Goal: Find specific page/section: Find specific page/section

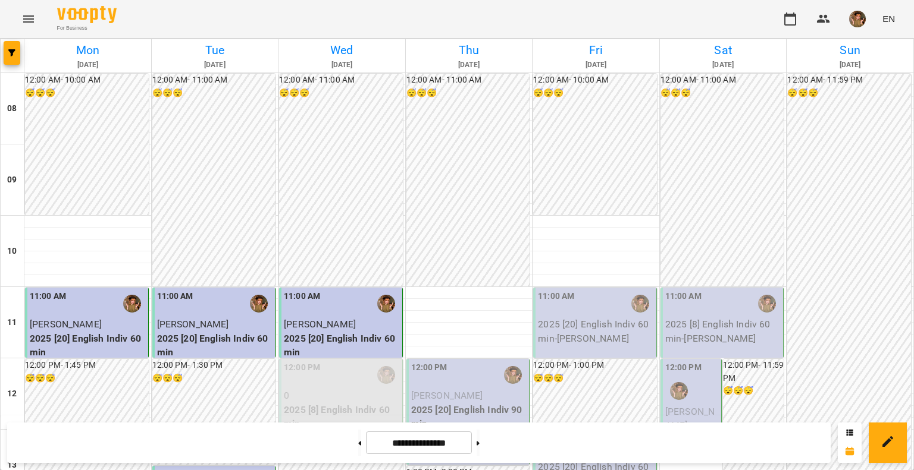
scroll to position [119, 0]
click at [440, 390] on span "[PERSON_NAME]" at bounding box center [447, 395] width 72 height 11
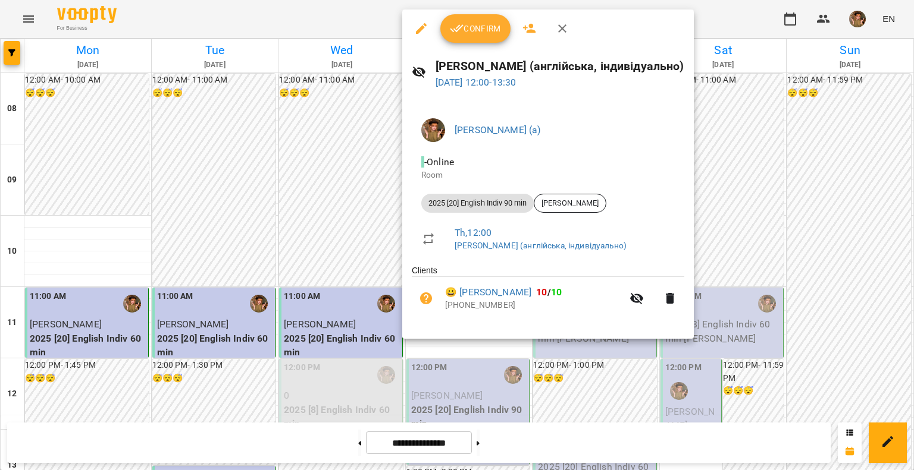
click at [461, 32] on icon "button" at bounding box center [457, 28] width 14 height 14
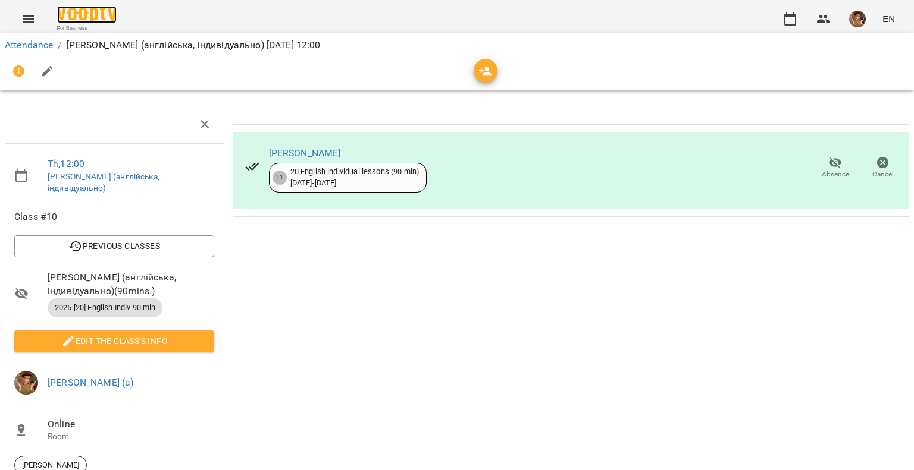
click at [80, 14] on img at bounding box center [86, 14] width 59 height 17
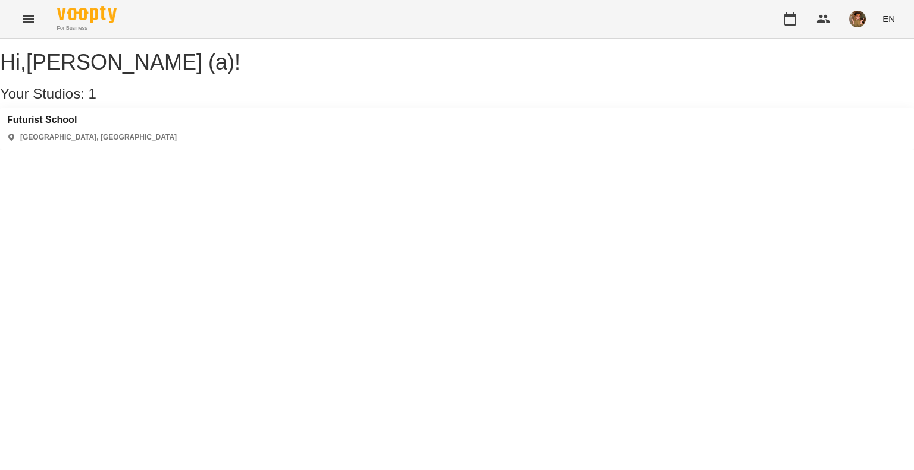
click at [54, 125] on div "[GEOGRAPHIC_DATA] [GEOGRAPHIC_DATA], [GEOGRAPHIC_DATA]" at bounding box center [457, 129] width 914 height 42
click at [55, 125] on h3 "Futurist School" at bounding box center [92, 120] width 170 height 11
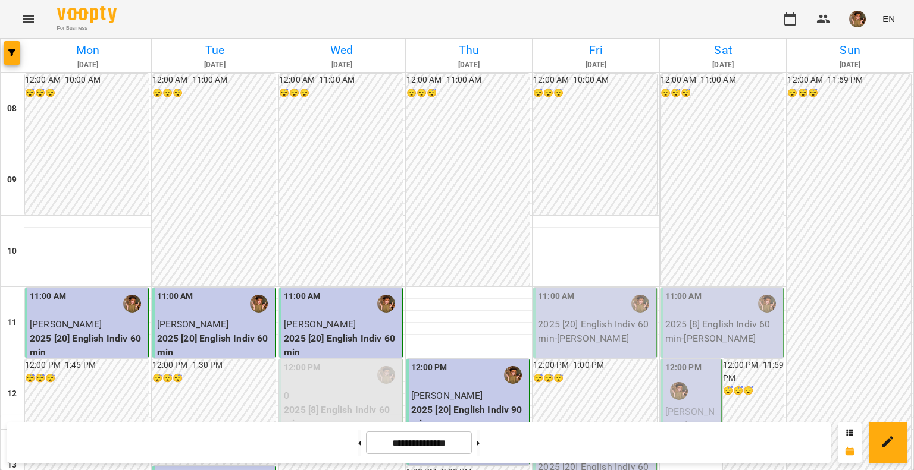
scroll to position [595, 0]
